Goal: Transaction & Acquisition: Purchase product/service

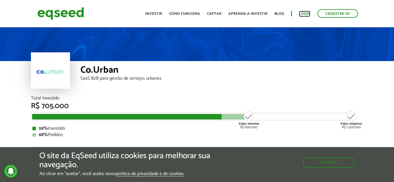
click at [306, 12] on link "Login" at bounding box center [304, 14] width 11 height 4
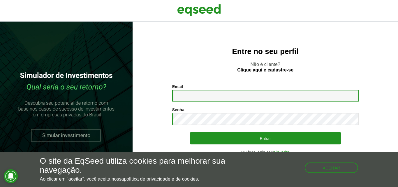
click at [198, 94] on input "Email *" at bounding box center [265, 95] width 186 height 11
type input "**********"
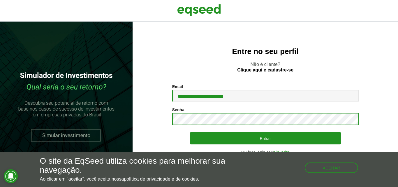
click at [190, 132] on button "Entrar" at bounding box center [266, 138] width 152 height 12
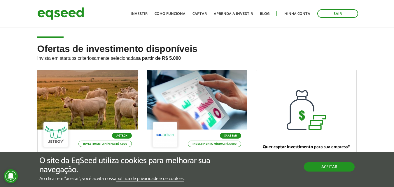
click at [320, 168] on button "Aceitar" at bounding box center [329, 166] width 51 height 9
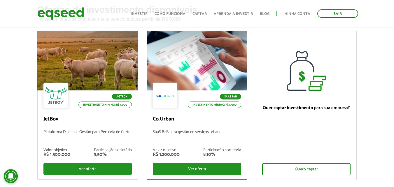
scroll to position [29, 0]
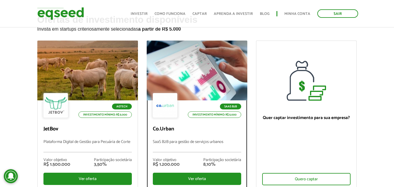
click at [182, 58] on div at bounding box center [196, 71] width 121 height 72
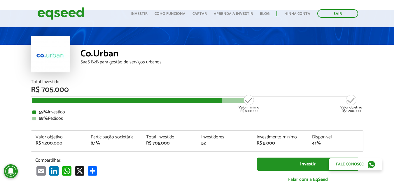
scroll to position [29, 0]
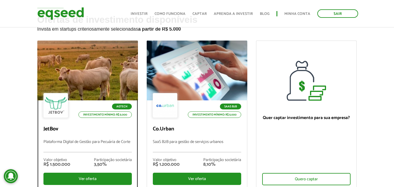
click at [95, 85] on div at bounding box center [87, 71] width 121 height 72
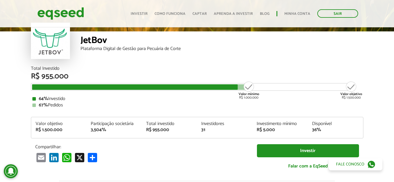
scroll to position [29, 0]
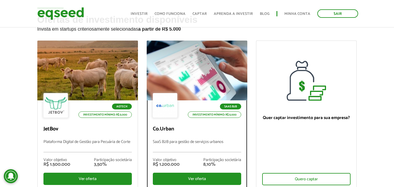
click at [202, 94] on div "SaaS B2B Investimento mínimo: R$ 5.000" at bounding box center [197, 106] width 88 height 26
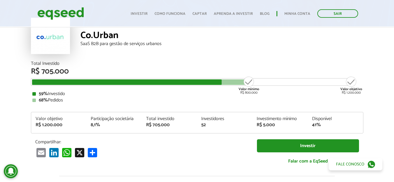
scroll to position [29, 0]
